Goal: Information Seeking & Learning: Find specific fact

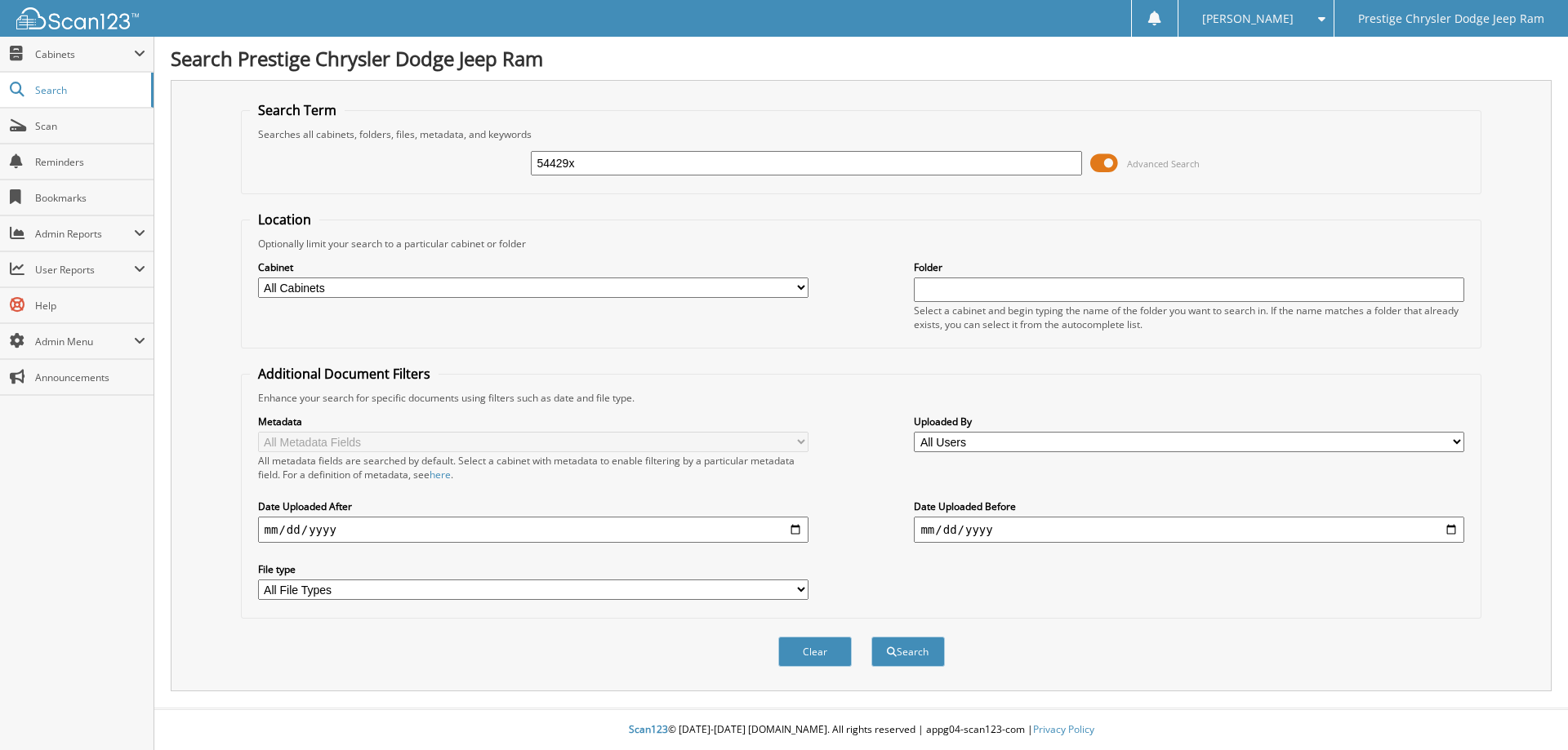
type input "54429x"
click at [872, 637] on button "Search" at bounding box center [909, 652] width 73 height 31
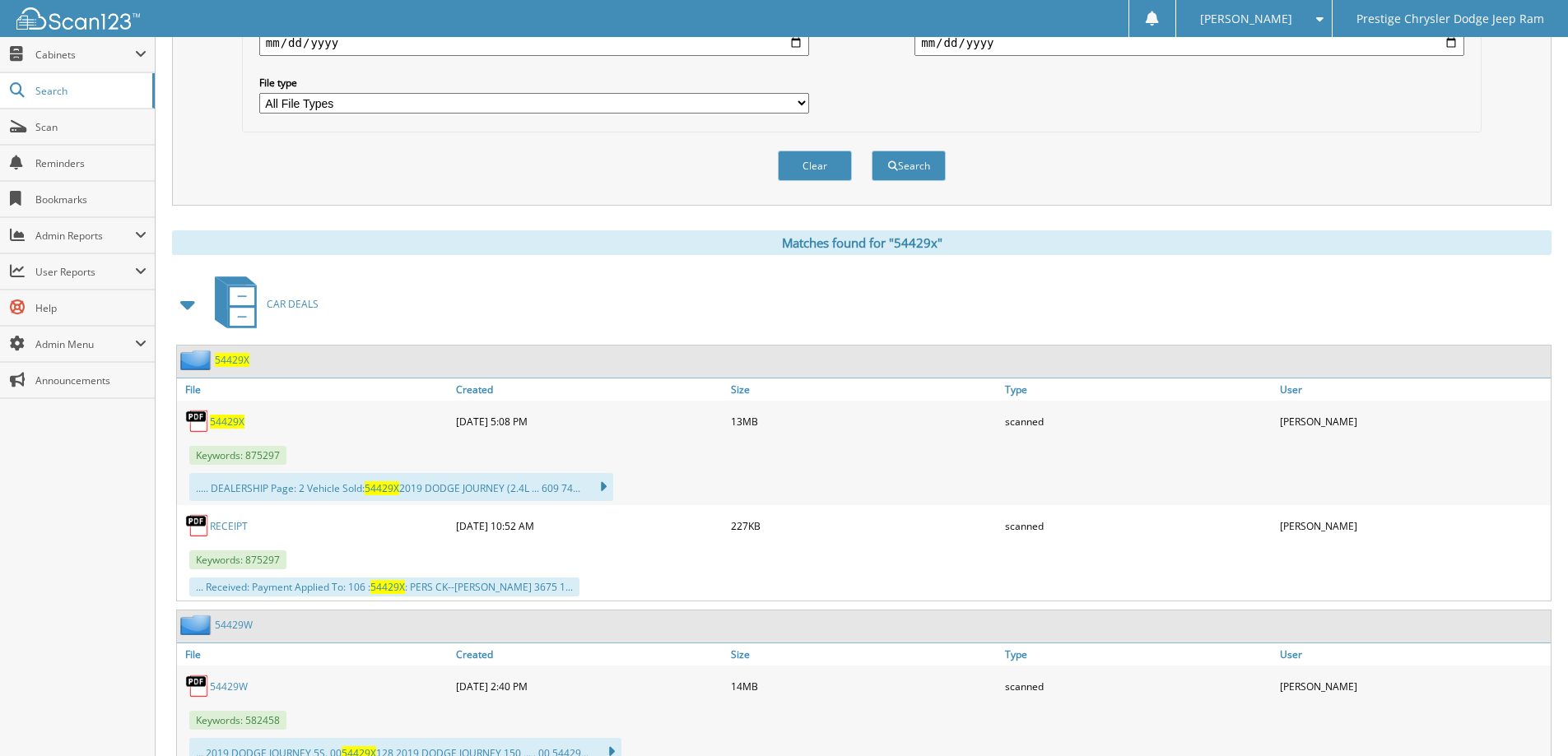
scroll to position [493, 0]
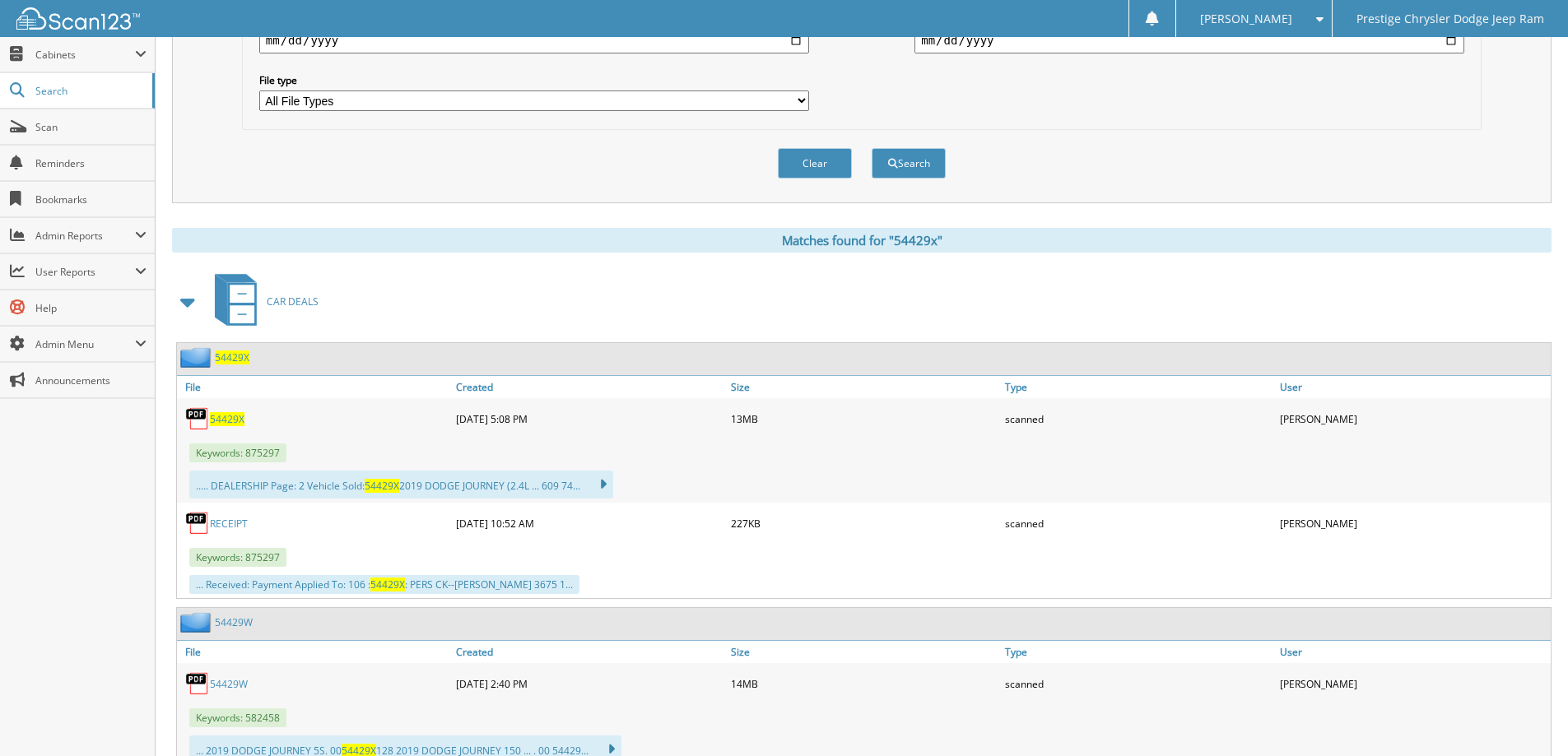
click at [222, 420] on span "54429X" at bounding box center [227, 419] width 34 height 14
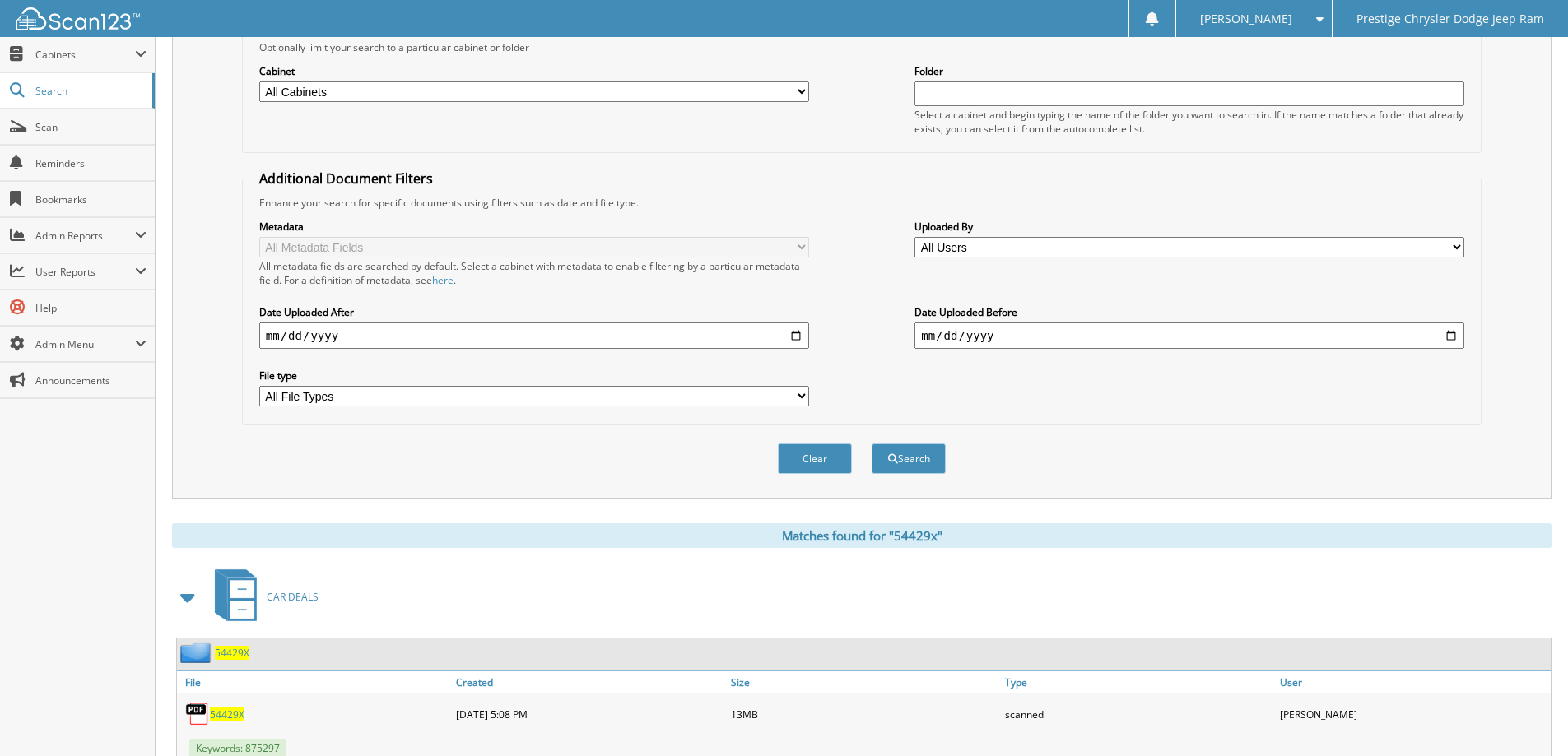
scroll to position [0, 0]
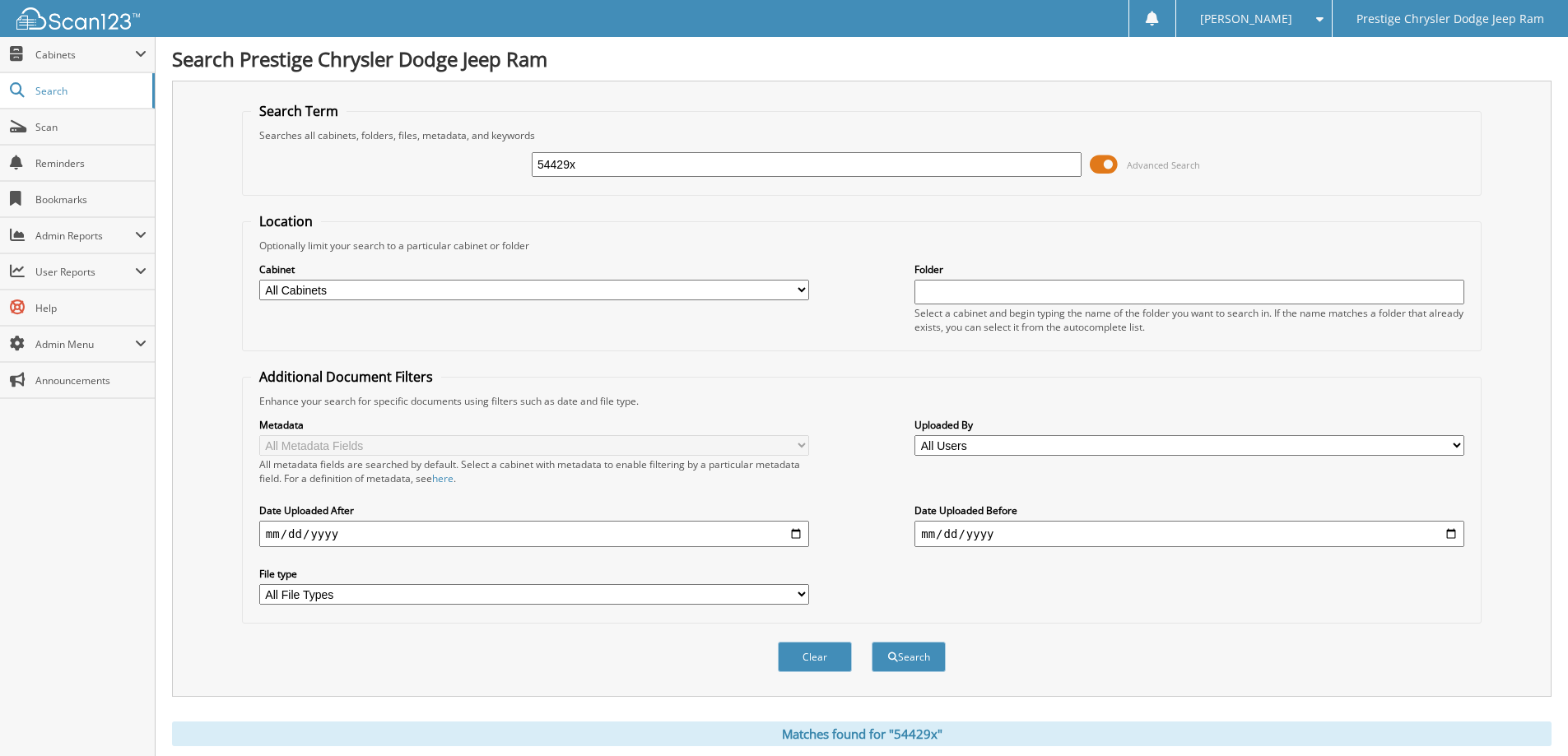
click at [652, 161] on input "54429x" at bounding box center [806, 165] width 550 height 25
type input "41844"
click at [872, 642] on button "Search" at bounding box center [909, 657] width 74 height 31
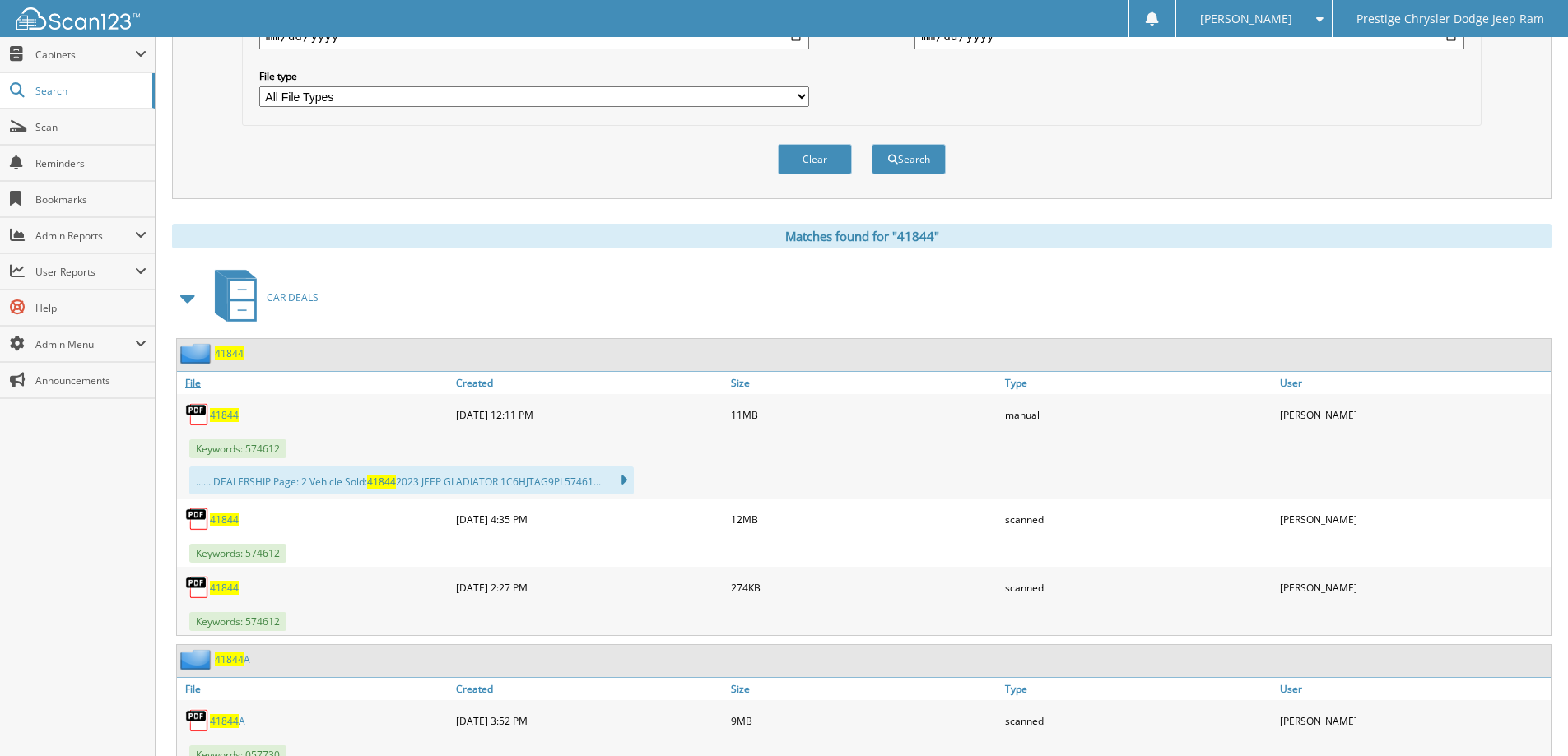
scroll to position [496, 0]
click at [212, 591] on span "41844" at bounding box center [224, 589] width 29 height 14
click at [227, 525] on span "41844" at bounding box center [224, 522] width 29 height 14
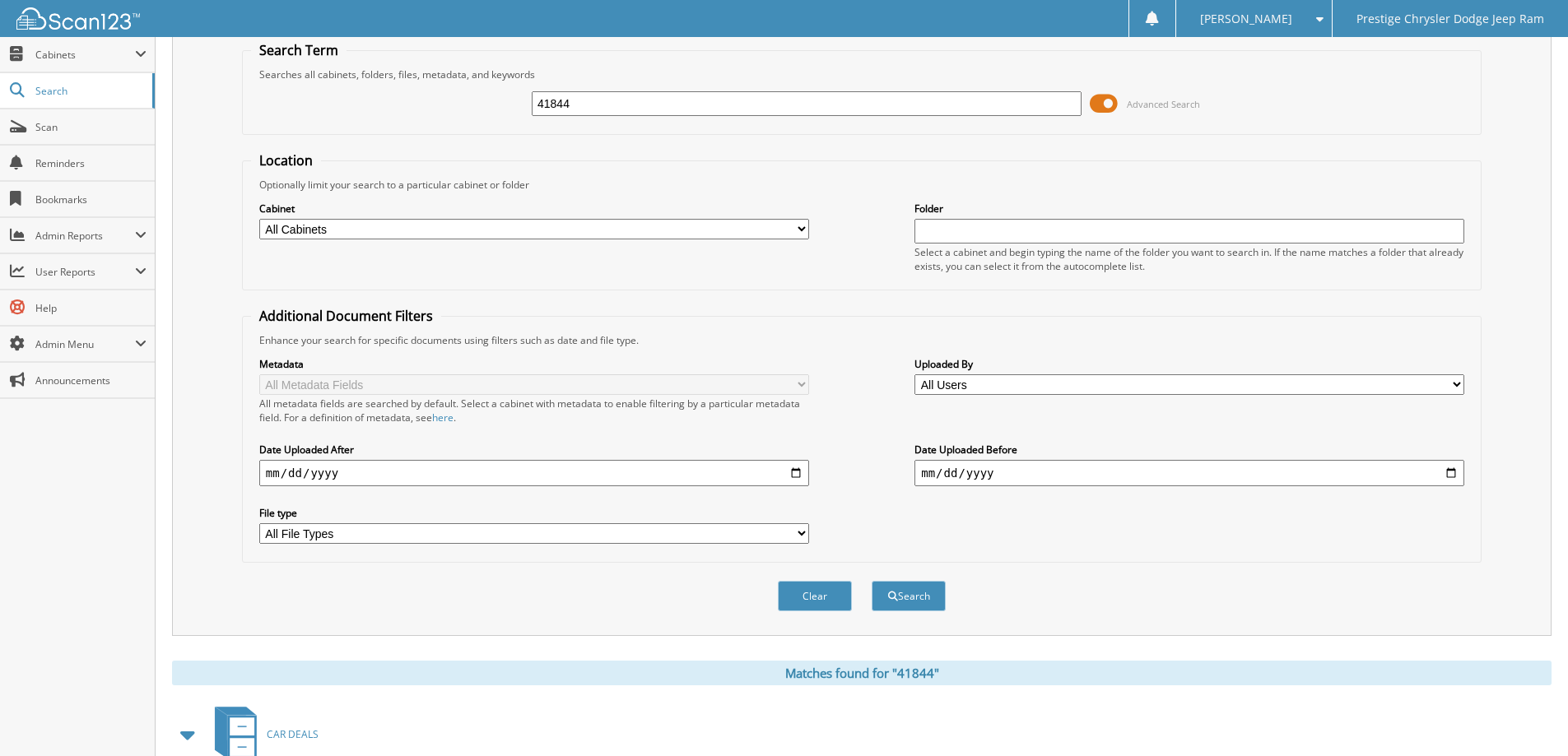
scroll to position [0, 0]
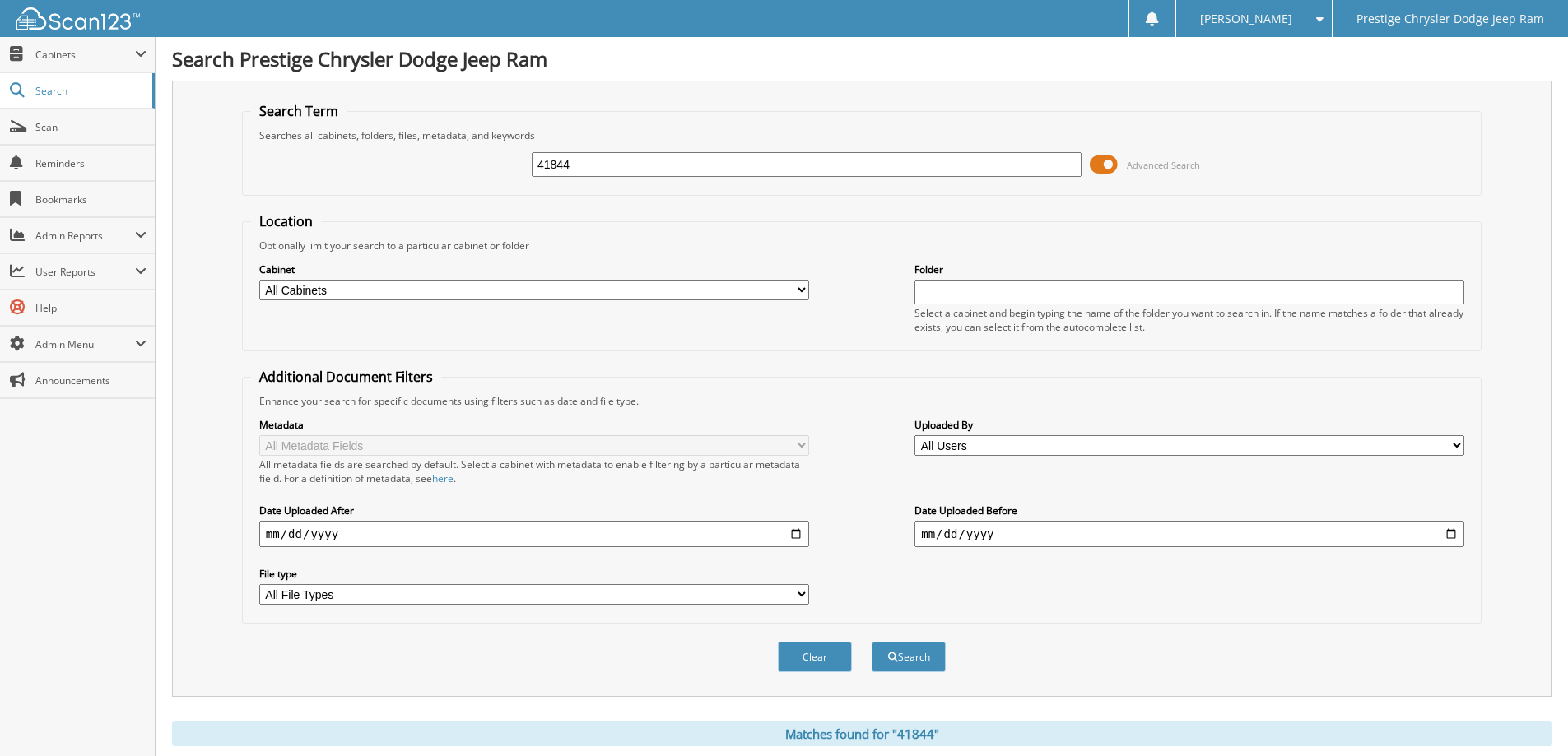
click at [655, 169] on input "41844" at bounding box center [806, 165] width 550 height 25
type input "42075A"
click at [872, 642] on button "Search" at bounding box center [909, 657] width 74 height 31
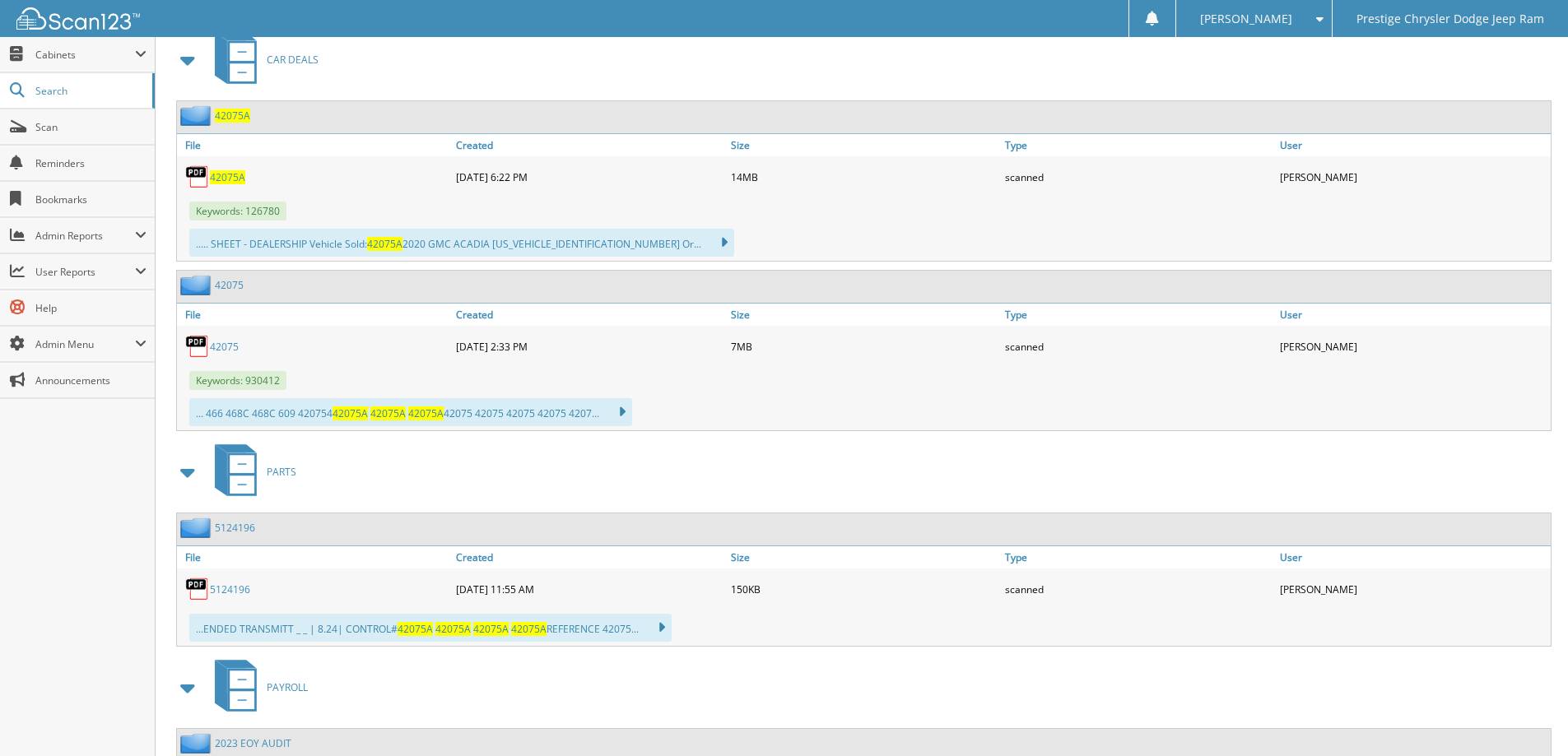
scroll to position [737, 0]
click at [219, 175] on span "42075A" at bounding box center [227, 176] width 35 height 14
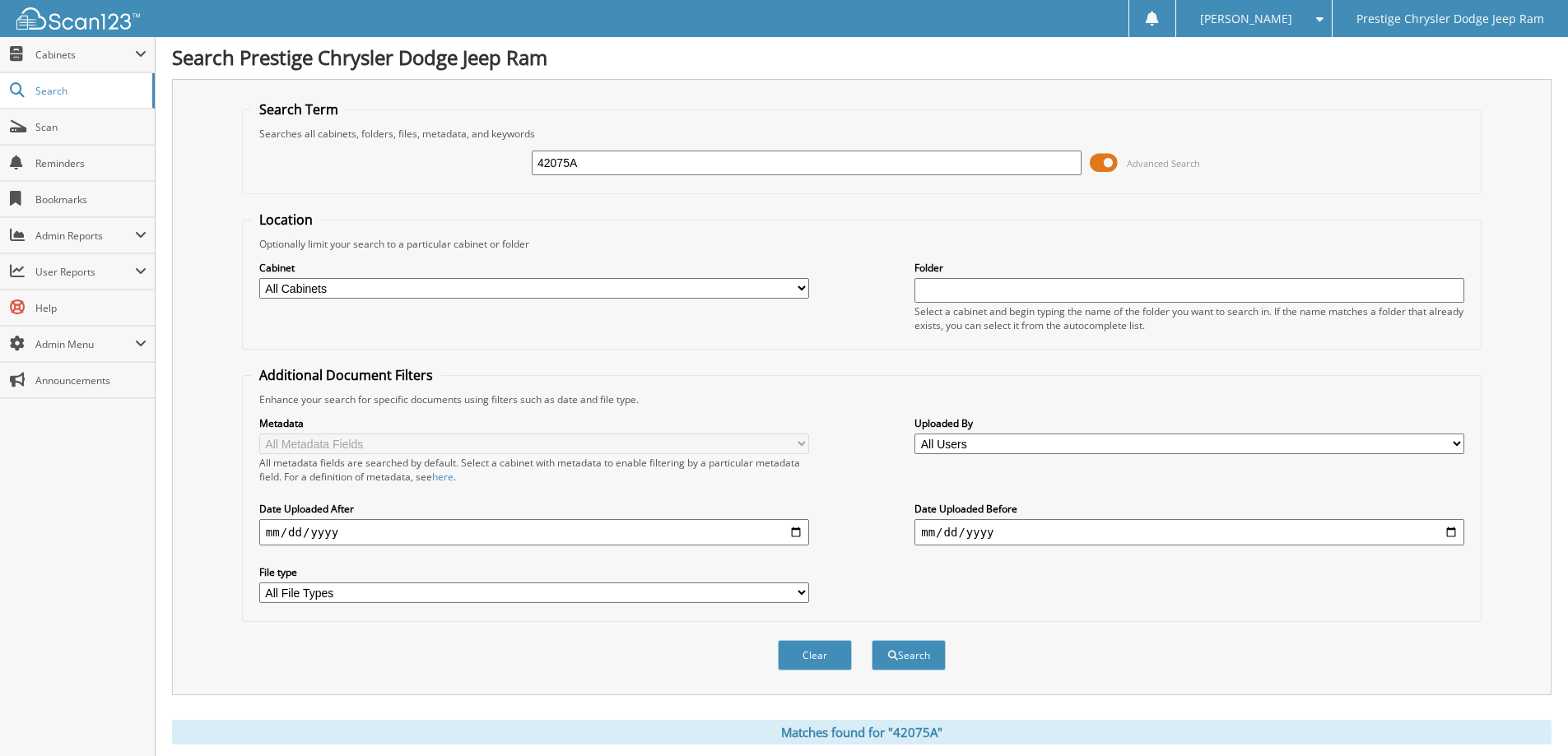
scroll to position [0, 0]
click at [627, 167] on input "42075A" at bounding box center [806, 165] width 550 height 25
type input "43186A"
click at [872, 642] on button "Search" at bounding box center [909, 657] width 74 height 31
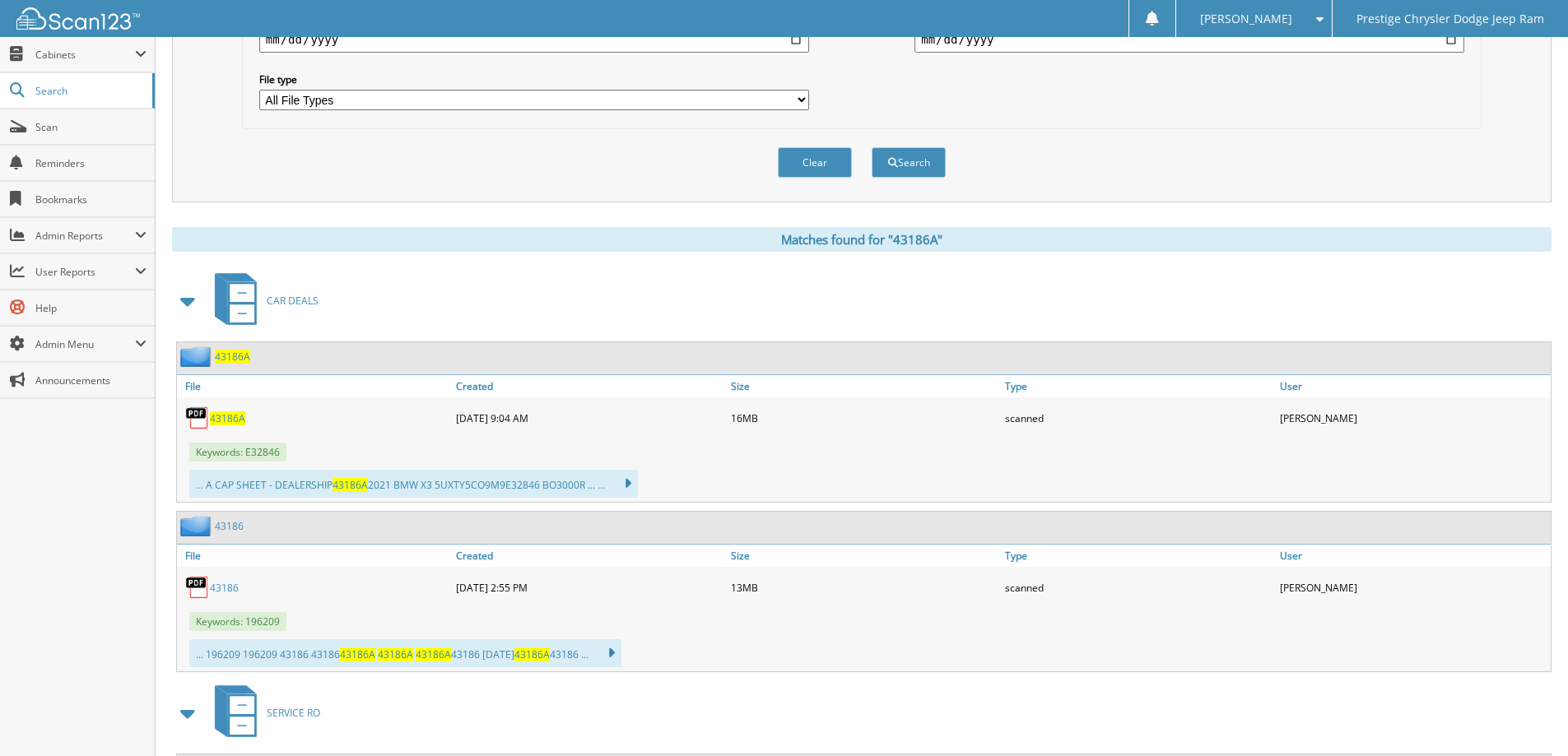
scroll to position [493, 0]
click at [233, 420] on span "43186A" at bounding box center [227, 419] width 35 height 14
